Goal: Task Accomplishment & Management: Use online tool/utility

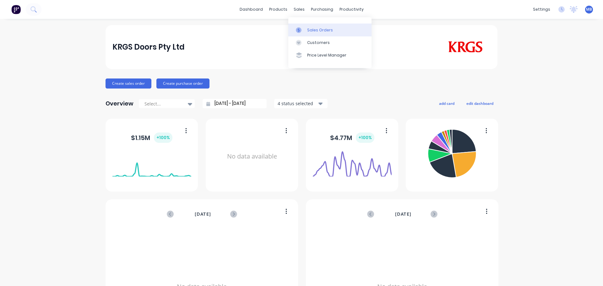
click at [310, 26] on link "Sales Orders" at bounding box center [329, 30] width 83 height 13
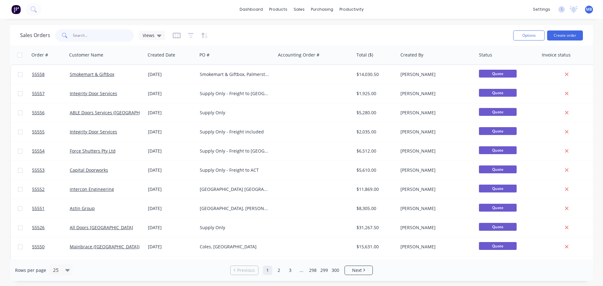
drag, startPoint x: 85, startPoint y: 32, endPoint x: 46, endPoint y: 33, distance: 38.7
click at [48, 33] on div "Sales Orders Views" at bounding box center [92, 35] width 145 height 13
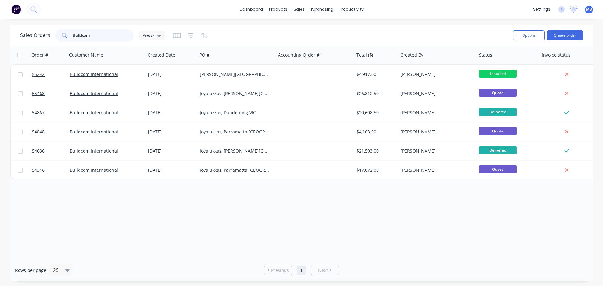
type input "Buildcom"
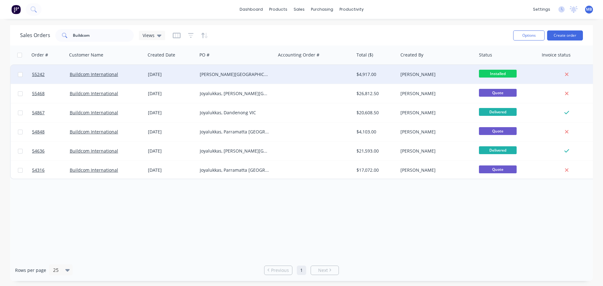
click at [221, 73] on div "[PERSON_NAME][GEOGRAPHIC_DATA]" at bounding box center [235, 74] width 70 height 6
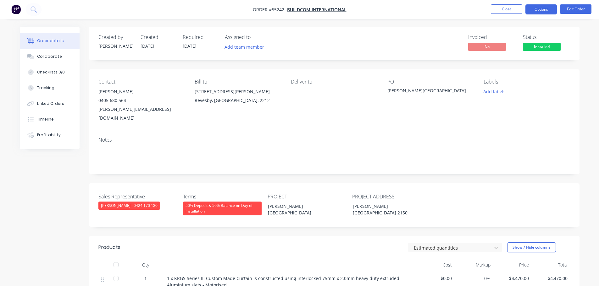
click at [534, 12] on button "Options" at bounding box center [540, 9] width 31 height 10
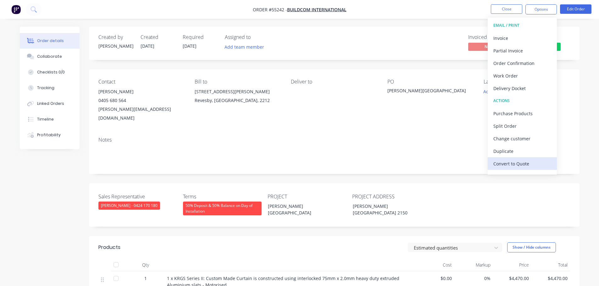
click at [507, 165] on div "Convert to Quote" at bounding box center [522, 163] width 58 height 9
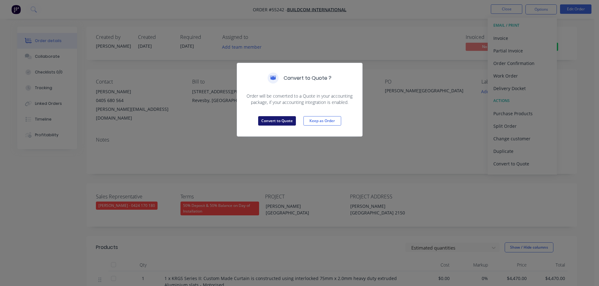
click at [286, 123] on button "Convert to Quote" at bounding box center [277, 120] width 38 height 9
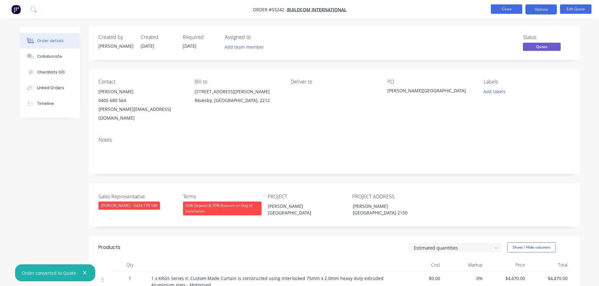
click at [515, 10] on button "Close" at bounding box center [505, 8] width 31 height 9
